Goal: Task Accomplishment & Management: Use online tool/utility

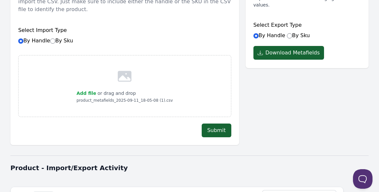
scroll to position [217, 0]
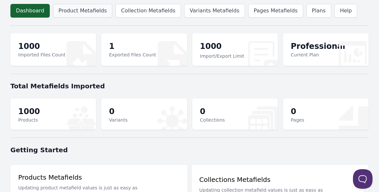
click at [68, 10] on link "Product Metafields" at bounding box center [82, 11] width 59 height 14
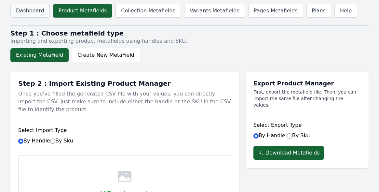
click at [29, 9] on link "Dashboard" at bounding box center [29, 11] width 39 height 14
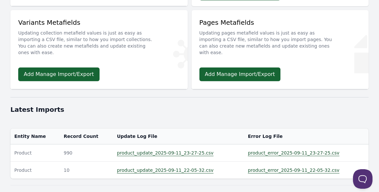
scroll to position [245, 0]
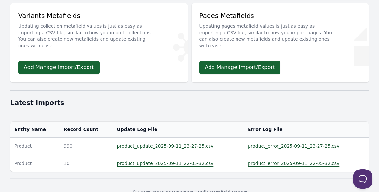
click at [284, 143] on link "product_error_2025-09-11_23-27-25.csv" at bounding box center [294, 145] width 92 height 5
drag, startPoint x: 385, startPoint y: 107, endPoint x: 385, endPoint y: 99, distance: 8.8
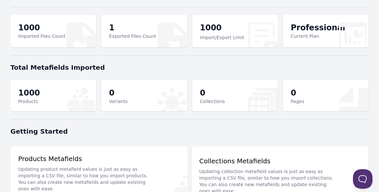
scroll to position [0, 0]
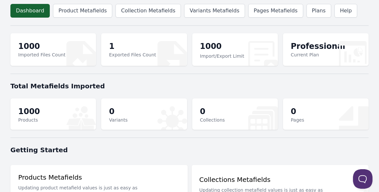
click at [55, 38] on div "1000 Imported Files Count" at bounding box center [53, 49] width 86 height 33
click at [89, 1] on header "Dashboard Product Metafields Collection Metafields Variants Metafields Pages Me…" at bounding box center [189, 10] width 359 height 21
click at [87, 9] on link "Product Metafields" at bounding box center [82, 11] width 59 height 14
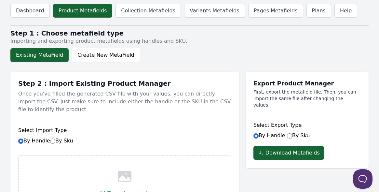
click at [139, 26] on div at bounding box center [189, 25] width 359 height 8
click at [233, 42] on p "Importing and exporting product metafields using handles and SKU." at bounding box center [189, 41] width 359 height 8
click at [30, 11] on link "Dashboard" at bounding box center [29, 11] width 39 height 14
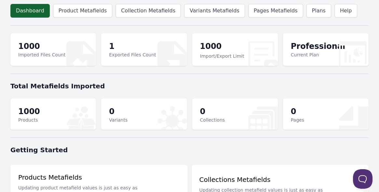
click at [164, 95] on section "1000 Products 0 Variants 0 Collections 0" at bounding box center [189, 113] width 359 height 39
click at [75, 7] on link "Product Metafields" at bounding box center [82, 11] width 59 height 14
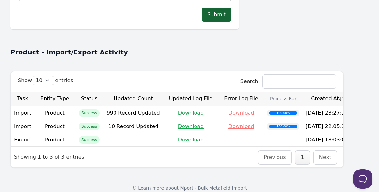
scroll to position [217, 0]
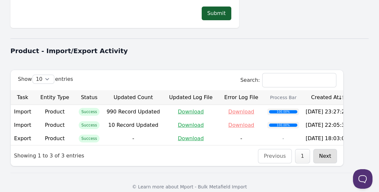
click at [322, 153] on link "Next" at bounding box center [326, 156] width 12 height 6
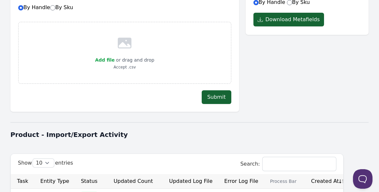
scroll to position [13, 0]
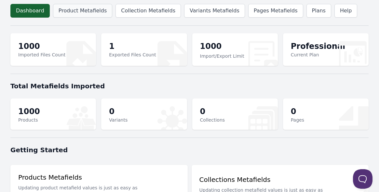
click at [94, 16] on link "Product Metafields" at bounding box center [82, 11] width 59 height 14
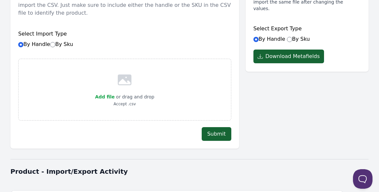
scroll to position [74, 0]
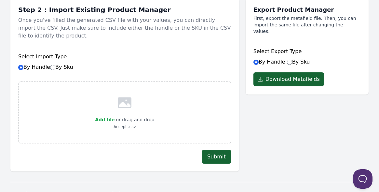
click at [125, 97] on icon at bounding box center [125, 102] width 14 height 11
click at [127, 98] on icon at bounding box center [125, 103] width 16 height 16
click at [110, 116] on label "Add file" at bounding box center [105, 120] width 20 height 8
click at [115, 115] on input "Add file" at bounding box center [115, 115] width 0 height 0
type input "C:\fakepath\product_metafields_2025-09-11_18-05-08 (1).csv"
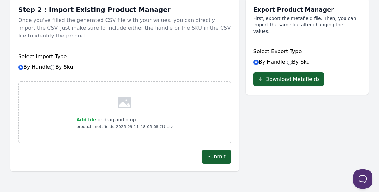
click at [223, 150] on button "Submit" at bounding box center [217, 157] width 30 height 14
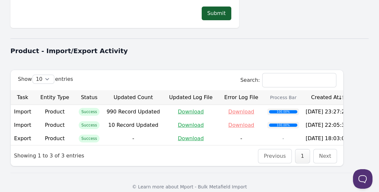
scroll to position [0, 0]
